Goal: Task Accomplishment & Management: Use online tool/utility

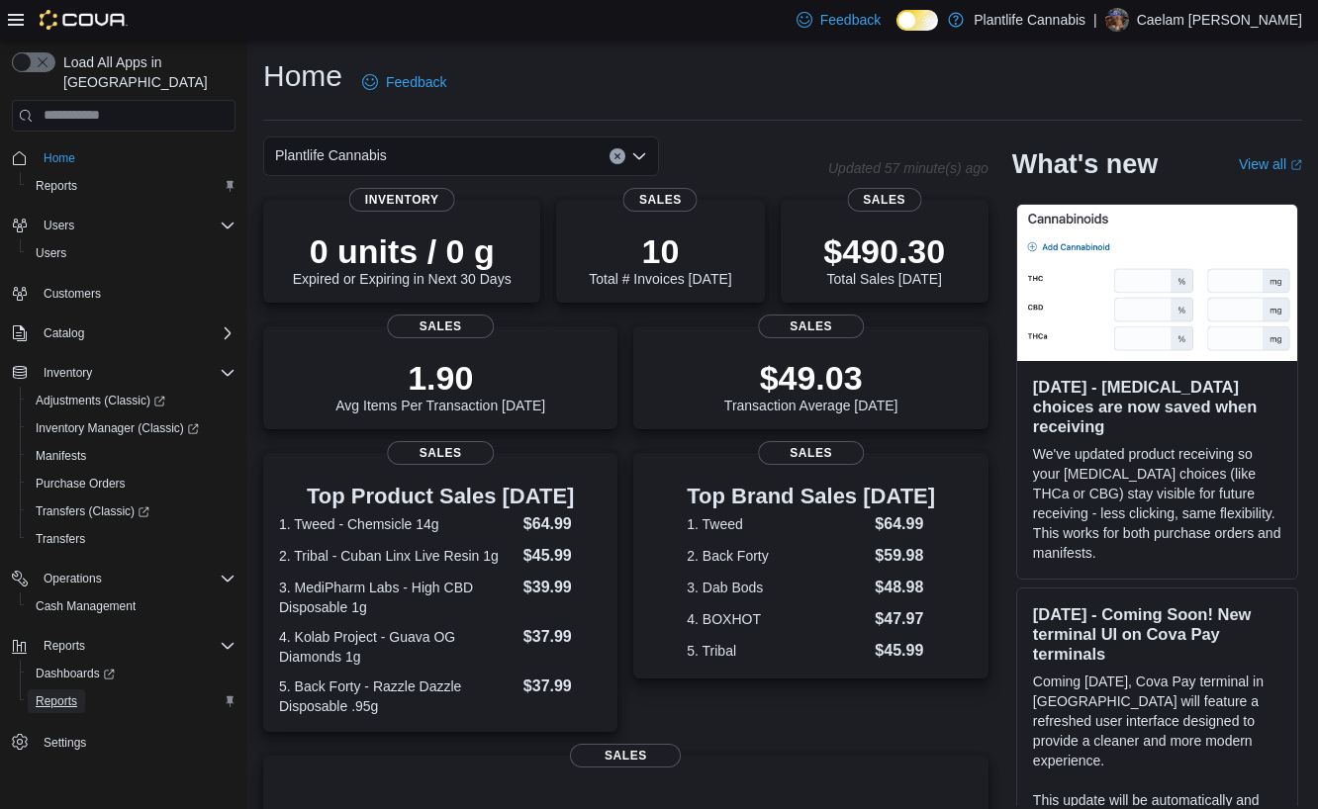
click at [75, 694] on span "Reports" at bounding box center [57, 702] width 42 height 16
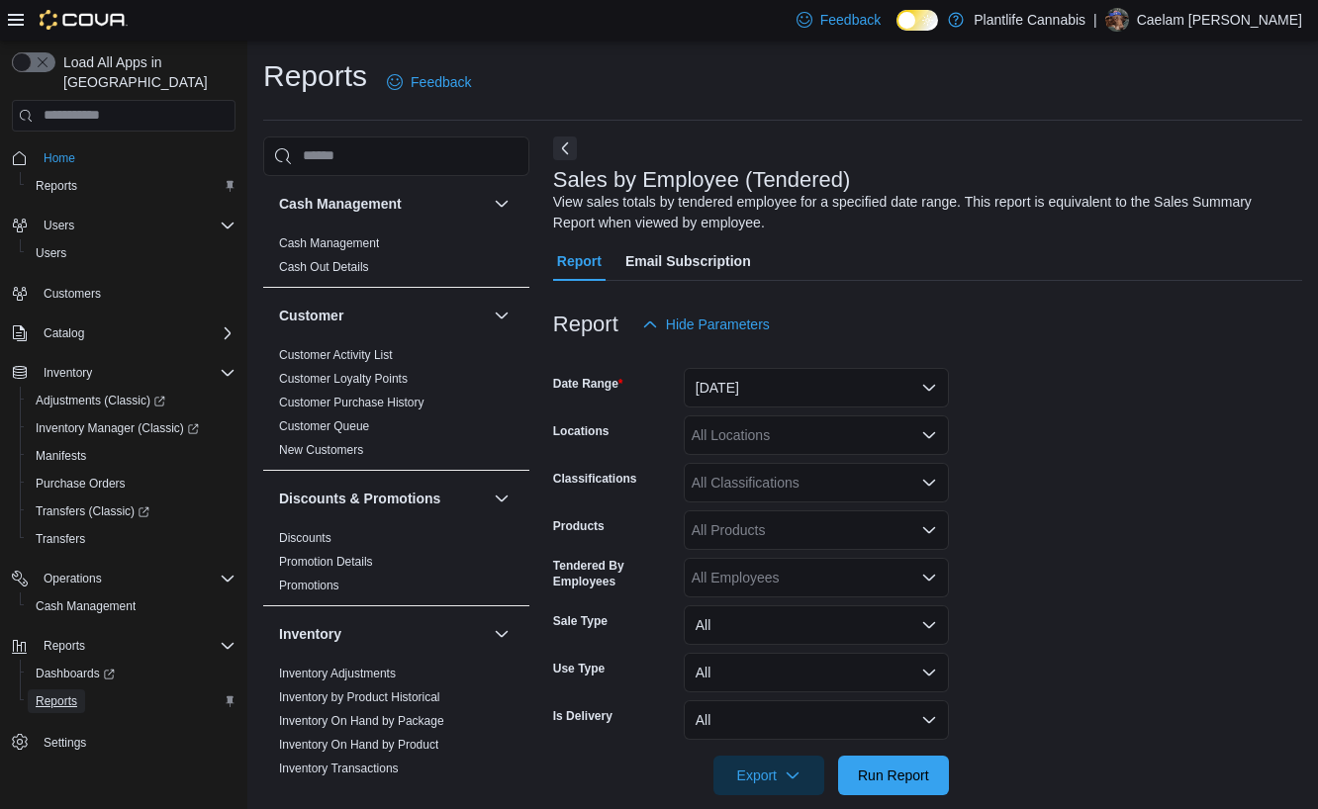
scroll to position [26, 0]
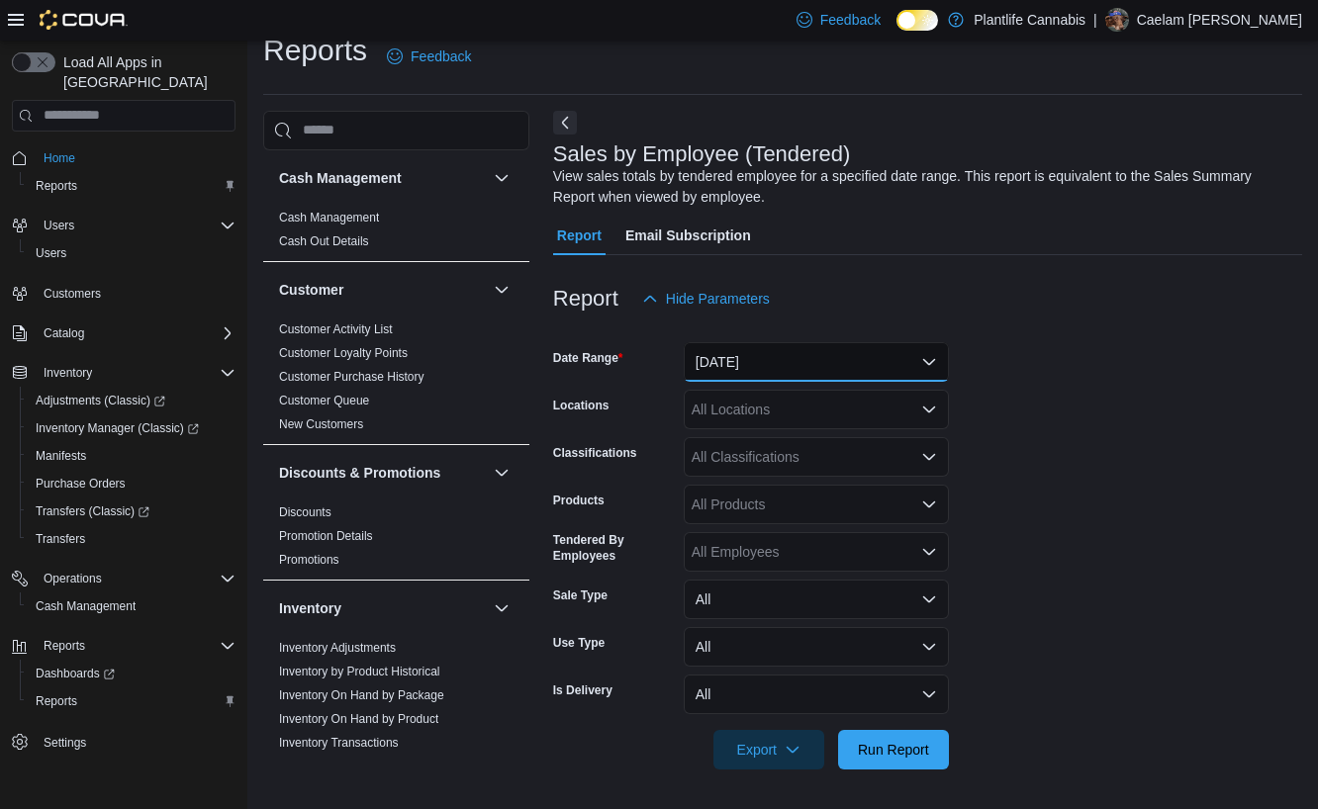
click at [769, 363] on button "[DATE]" at bounding box center [816, 362] width 265 height 40
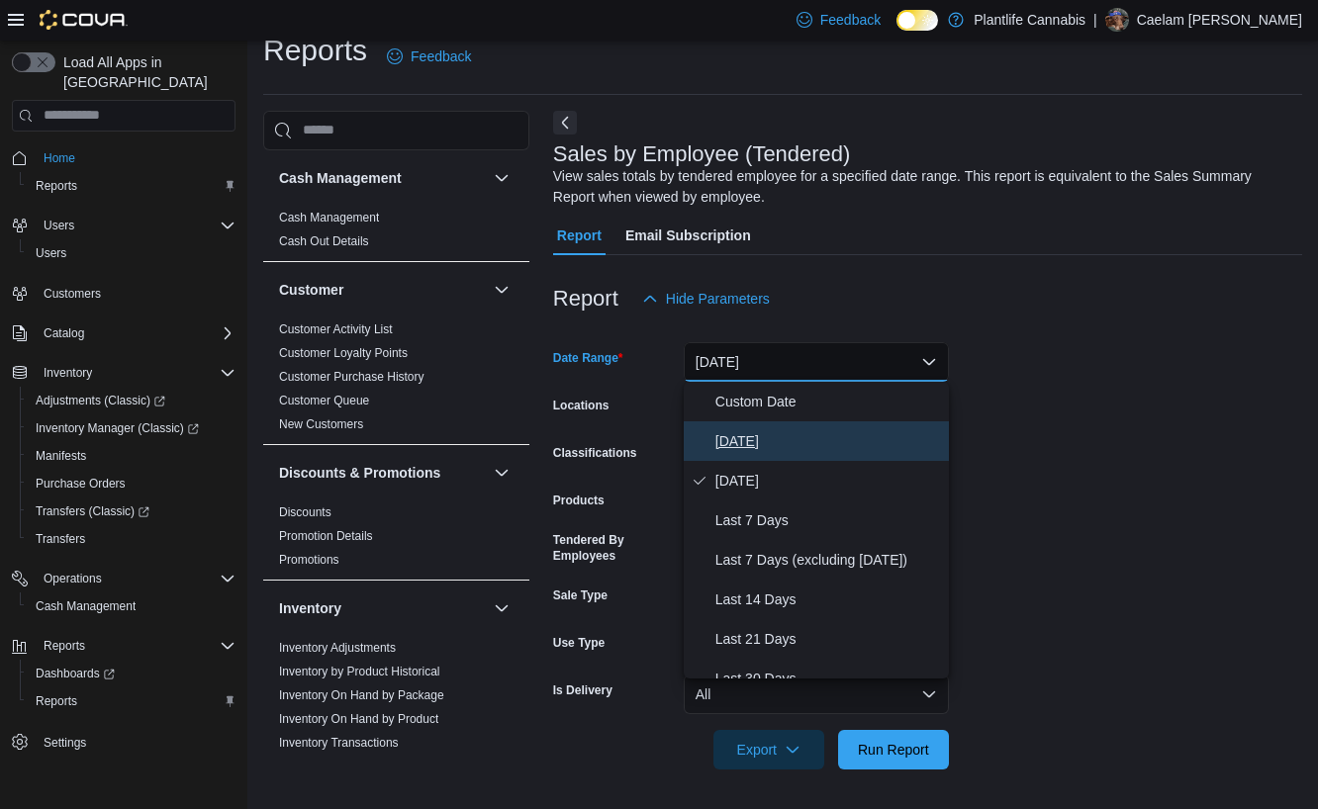
click at [769, 433] on span "[DATE]" at bounding box center [828, 441] width 226 height 24
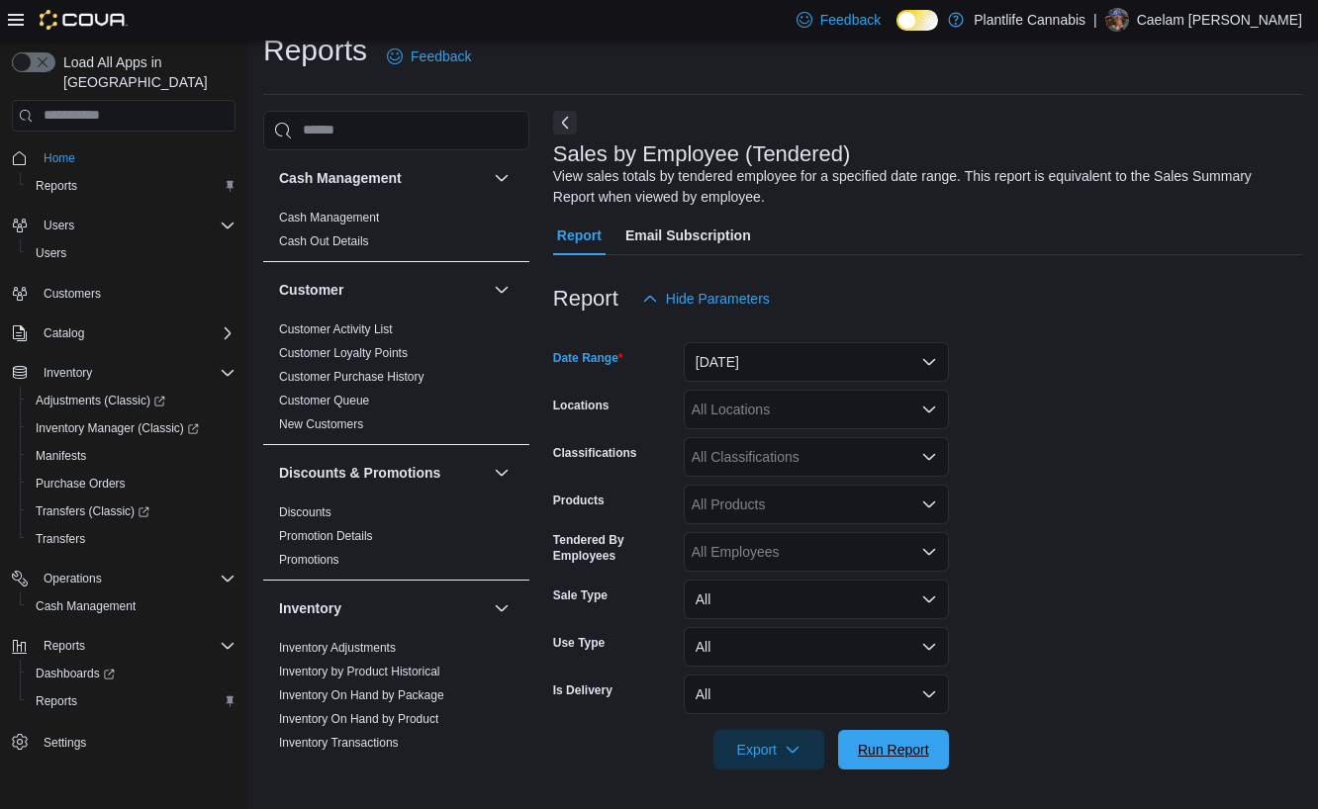
drag, startPoint x: 863, startPoint y: 738, endPoint x: 947, endPoint y: 687, distance: 98.6
click at [864, 738] on span "Run Report" at bounding box center [893, 750] width 87 height 40
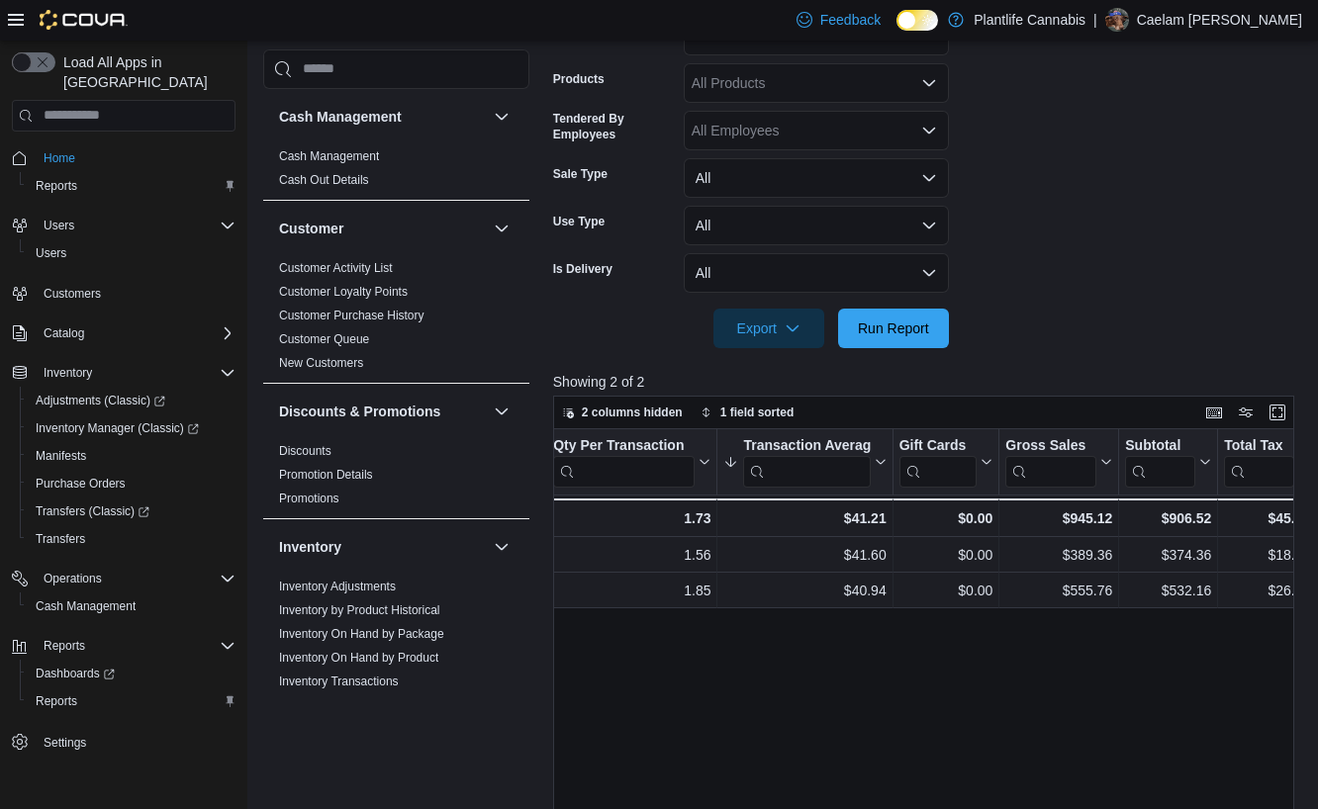
scroll to position [0, 709]
